Goal: Task Accomplishment & Management: Use online tool/utility

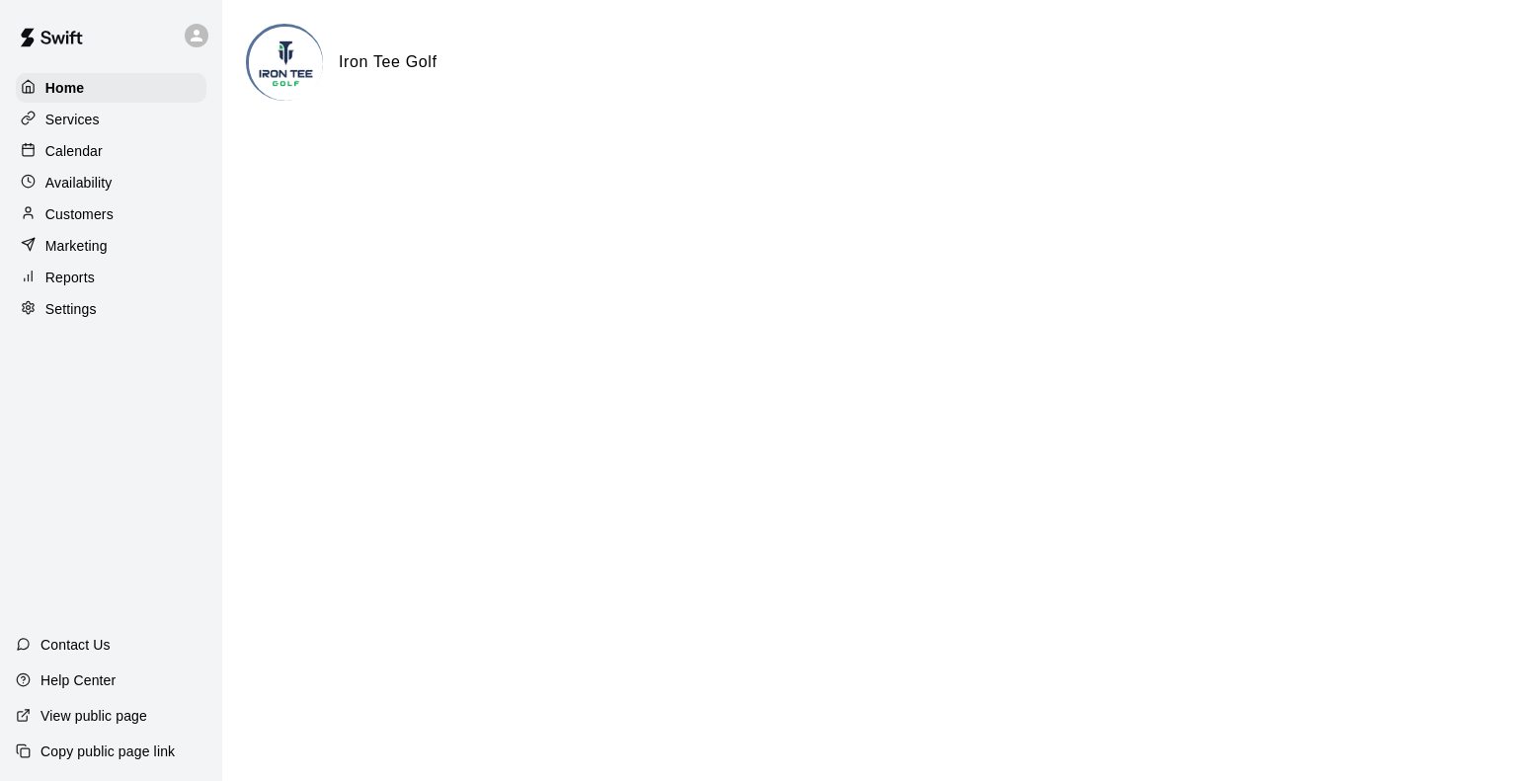
click at [95, 216] on p "Customers" at bounding box center [79, 214] width 68 height 20
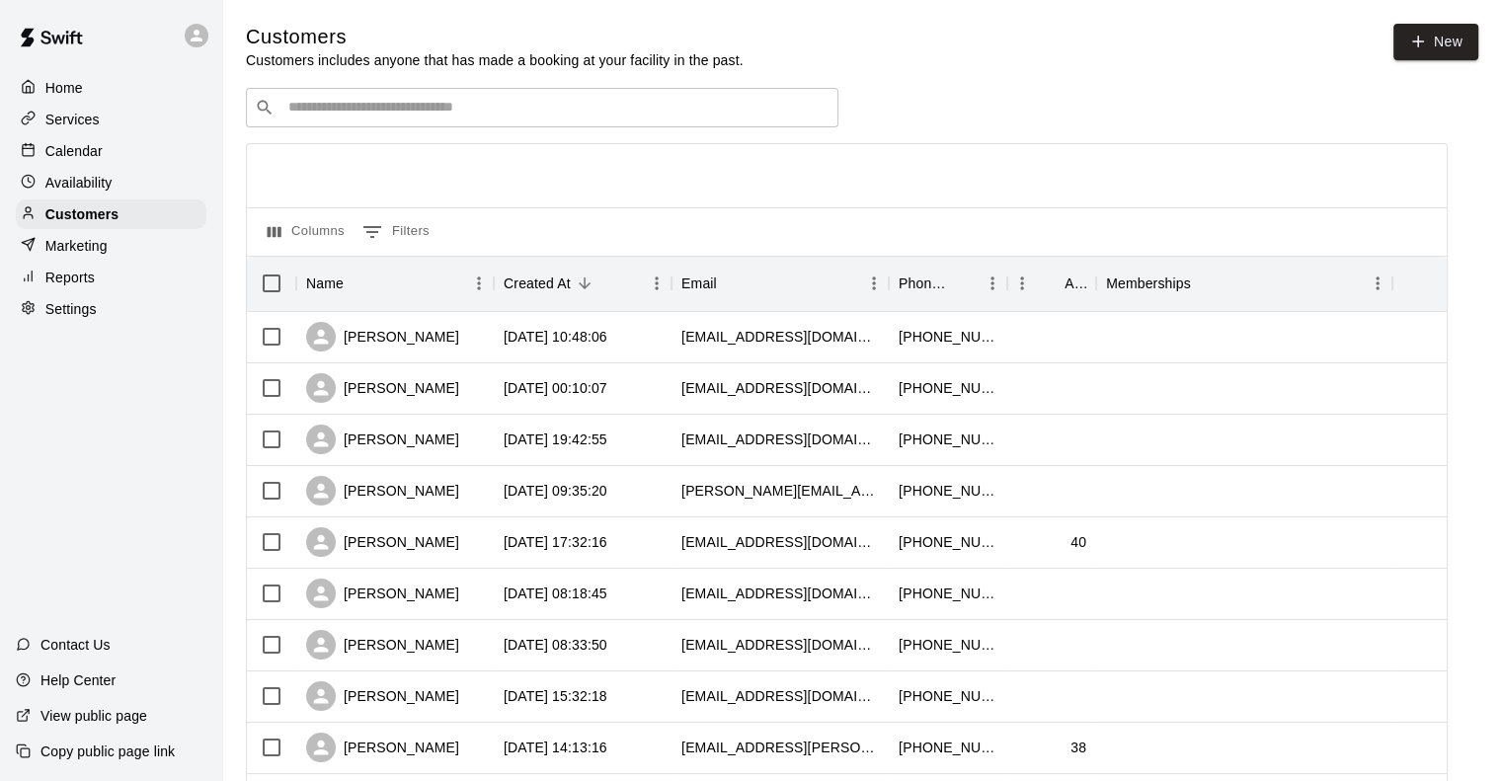
click at [447, 114] on input "Search customers by name or email" at bounding box center [555, 108] width 547 height 20
click at [635, 106] on input "Search customers by name or email" at bounding box center [555, 108] width 547 height 20
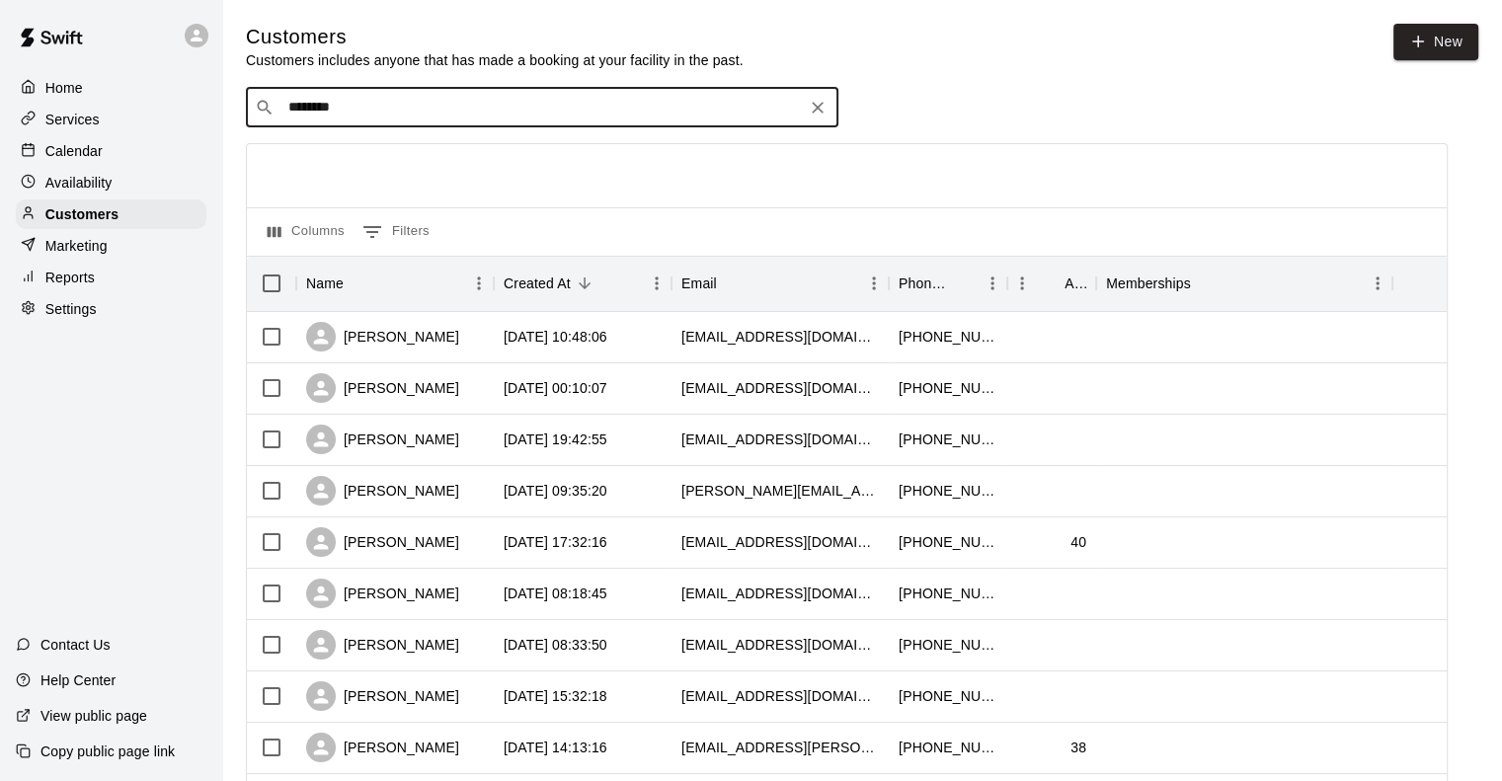
type input "*******"
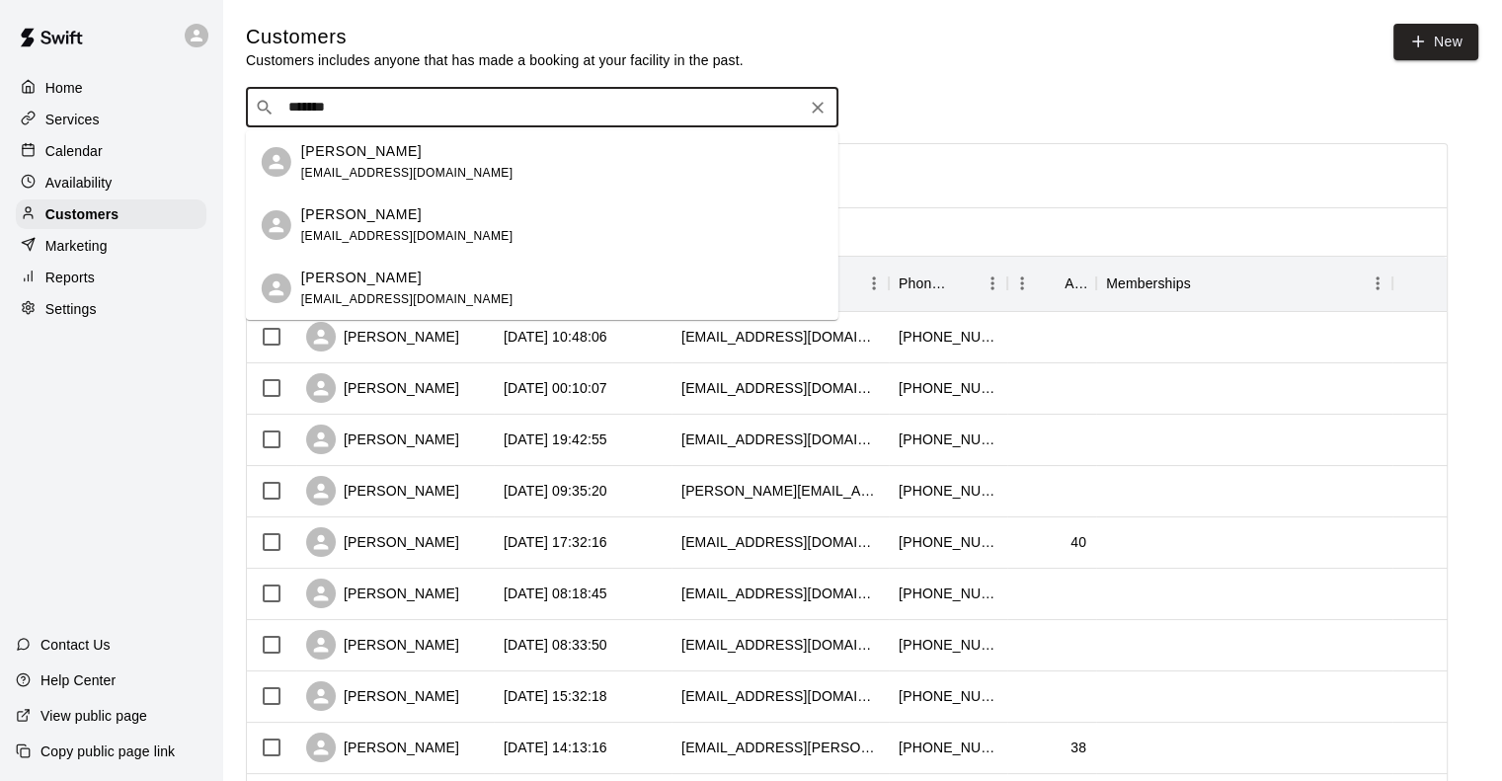
click at [388, 160] on p "[PERSON_NAME]" at bounding box center [361, 151] width 120 height 21
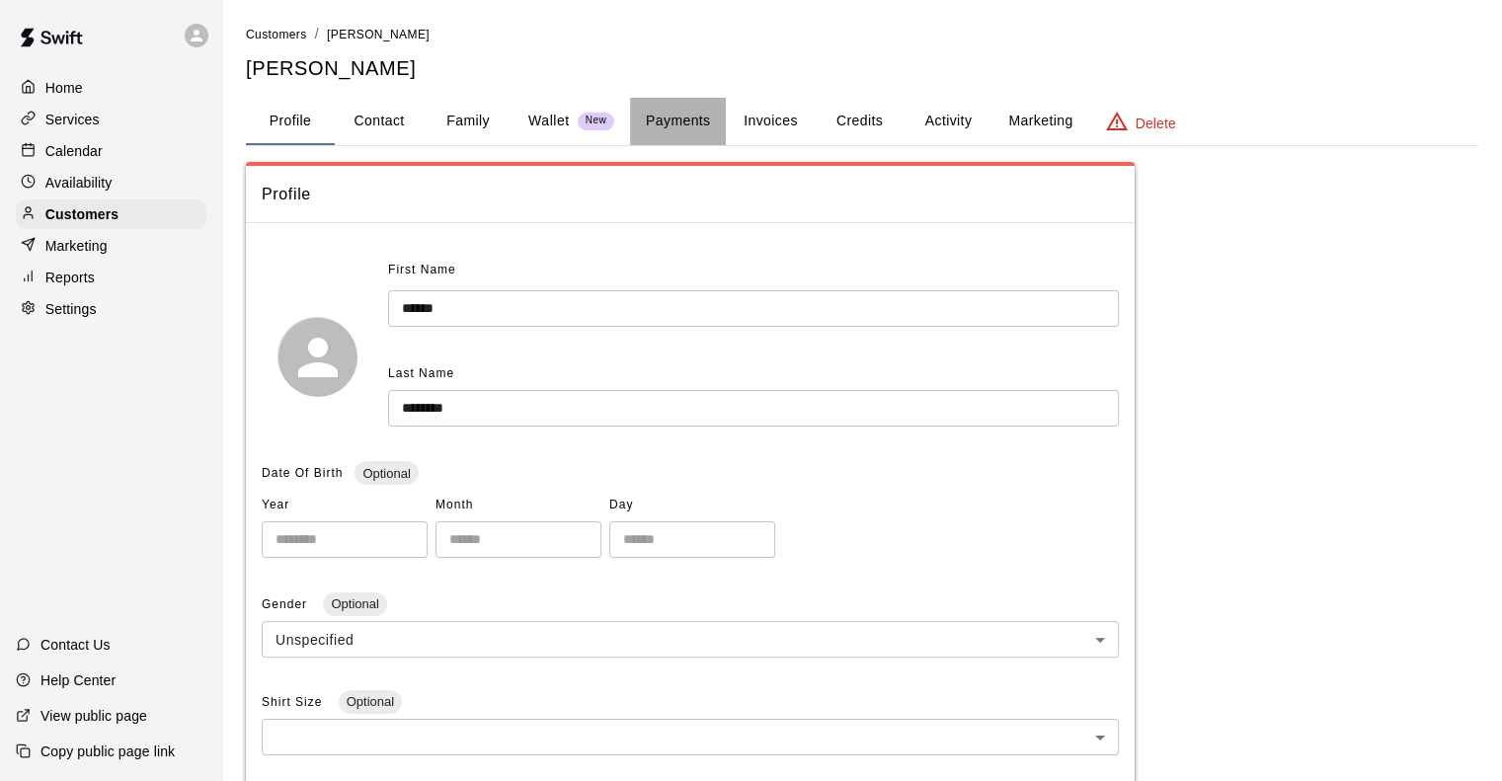
click at [676, 125] on button "Payments" at bounding box center [678, 121] width 96 height 47
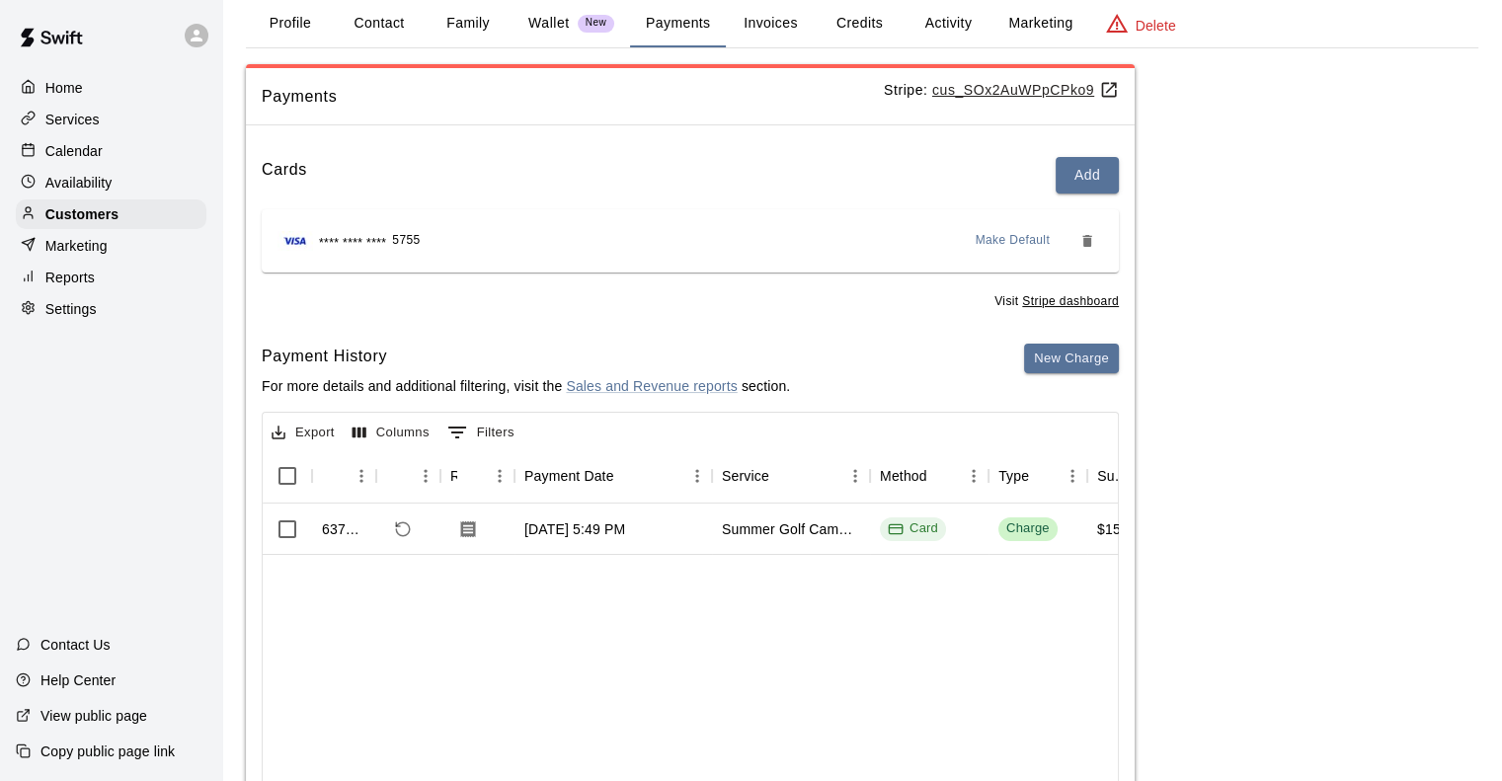
scroll to position [99, 0]
click at [347, 234] on span "**** **** ****" at bounding box center [352, 243] width 67 height 20
click at [472, 527] on icon "Download Receipt" at bounding box center [468, 528] width 20 height 20
click at [400, 297] on div "Visit Stripe dashboard" at bounding box center [690, 295] width 857 height 32
click at [472, 530] on icon "Download Receipt" at bounding box center [468, 528] width 20 height 20
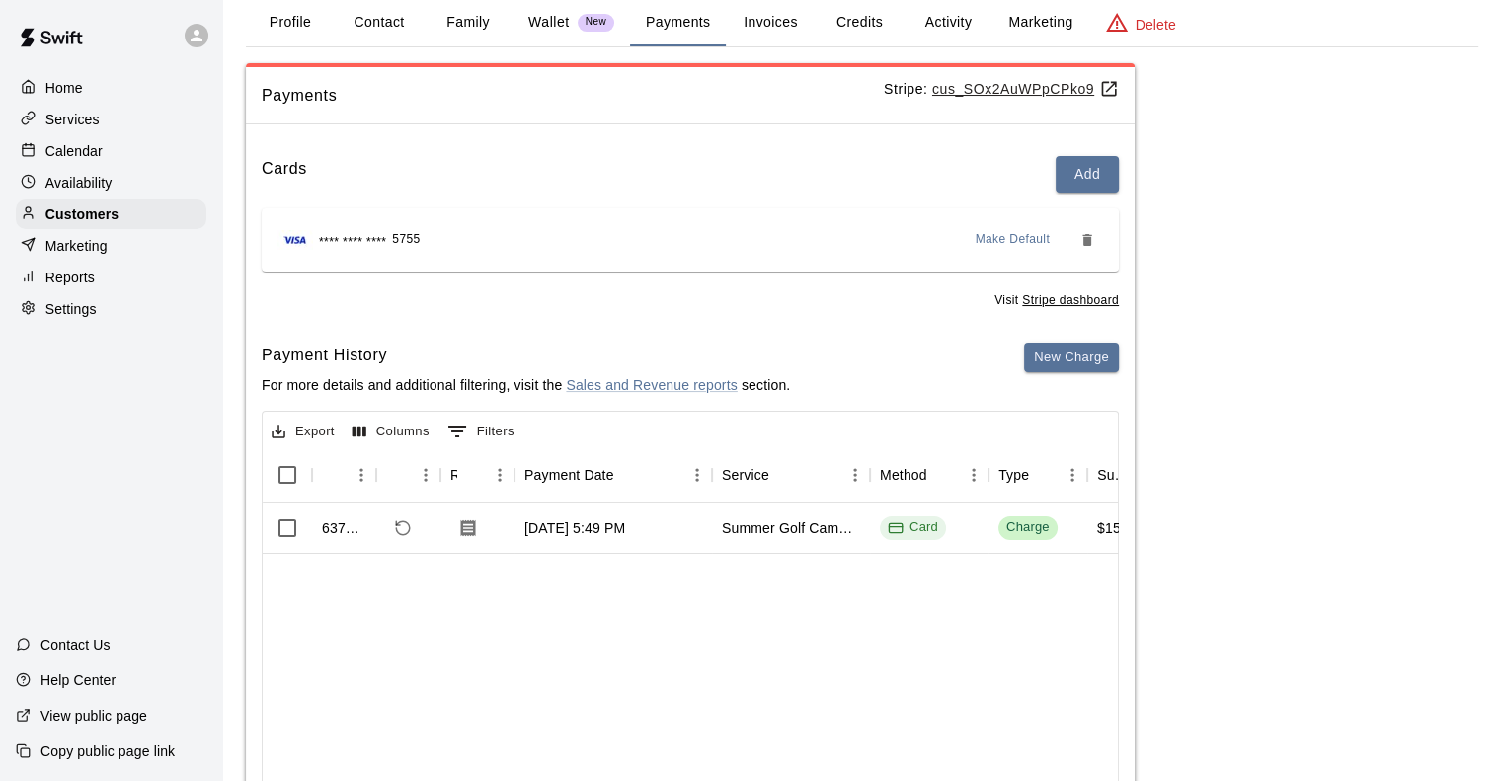
click at [275, 316] on div "Cards Add **** **** **** 5755 Make Default Visit Stripe dashboard Payment Histo…" at bounding box center [690, 499] width 889 height 719
click at [410, 532] on icon "Refund payment" at bounding box center [403, 528] width 18 height 18
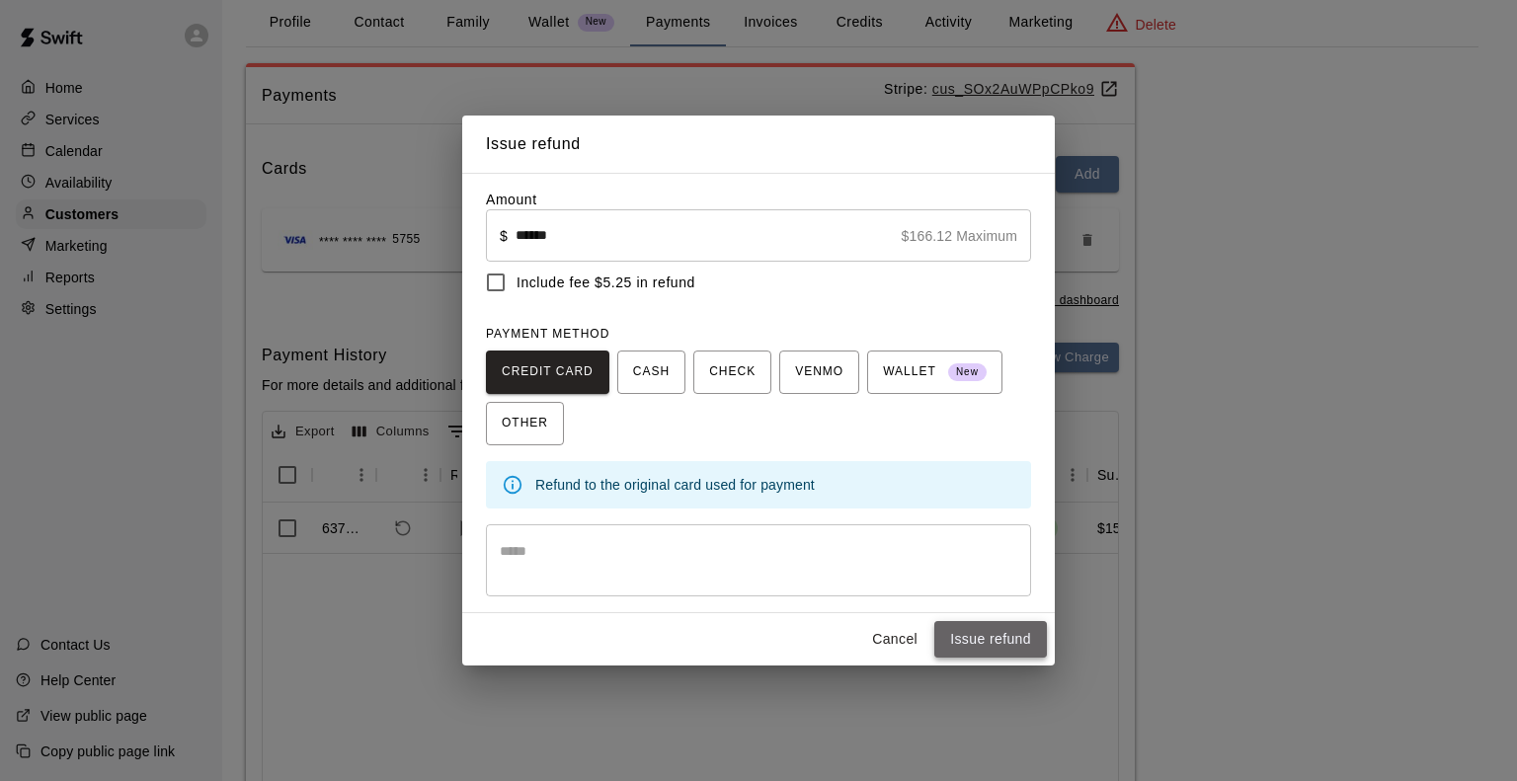
click at [976, 647] on button "Issue refund" at bounding box center [990, 639] width 113 height 37
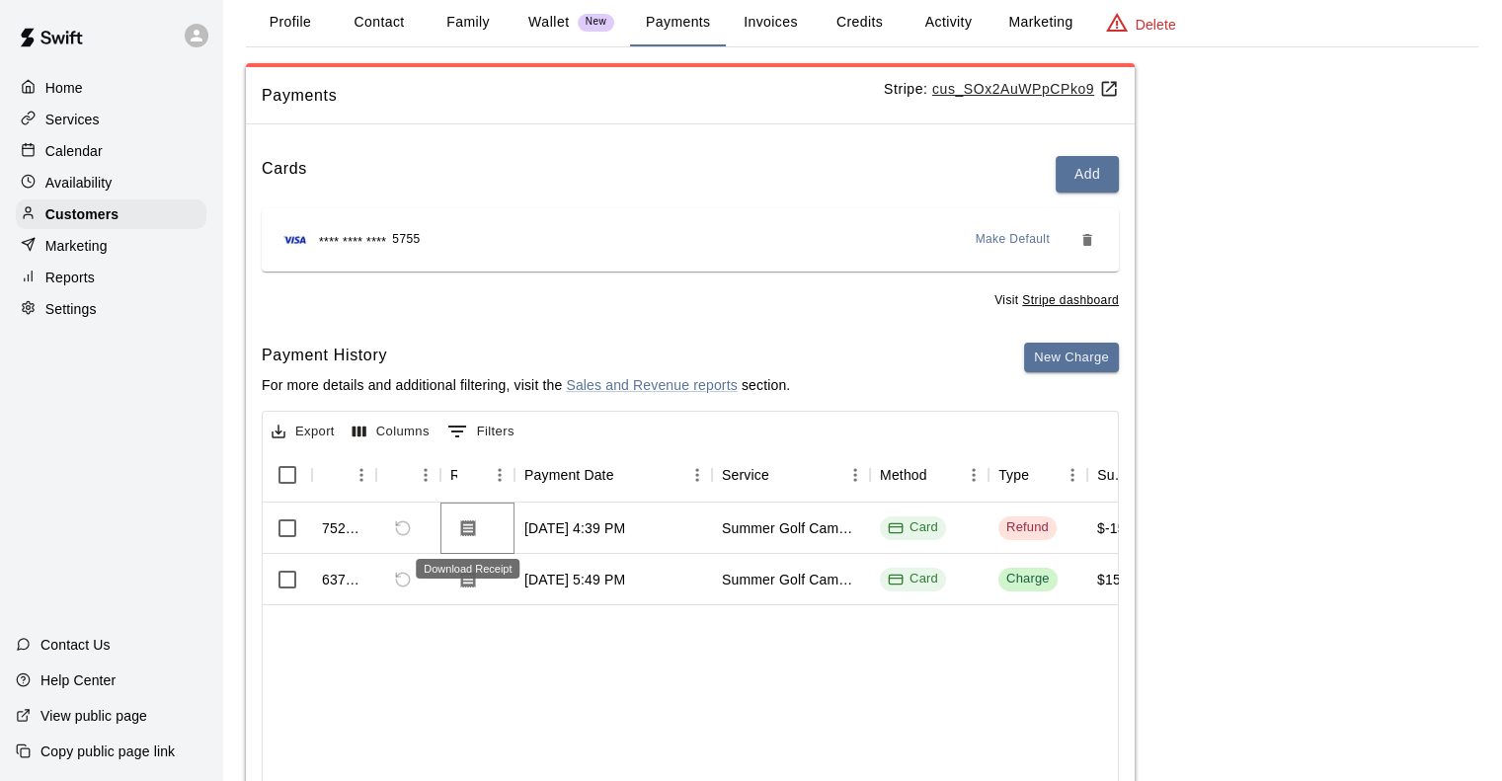
click at [469, 525] on icon "Download Receipt" at bounding box center [468, 527] width 15 height 17
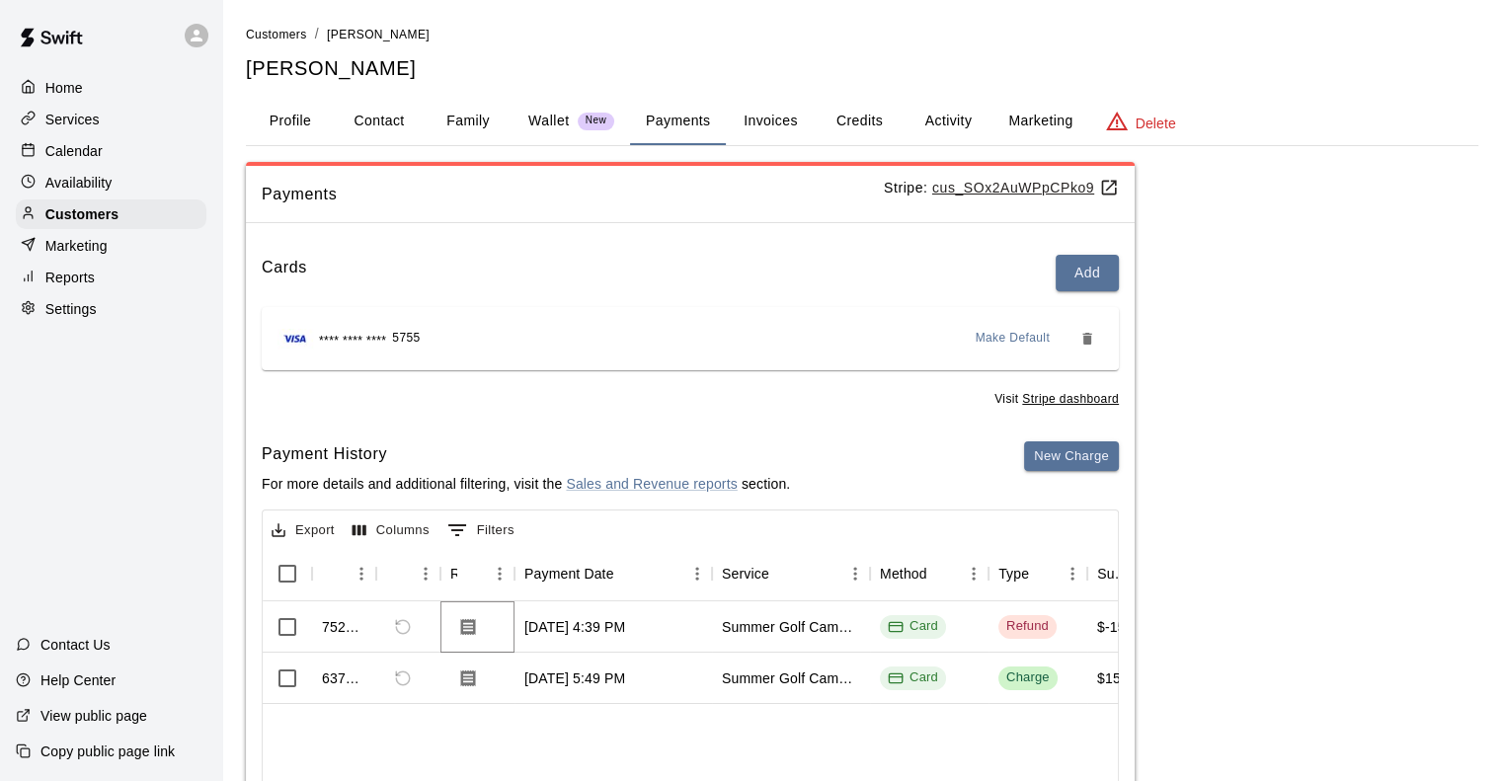
scroll to position [0, 0]
